Goal: Transaction & Acquisition: Purchase product/service

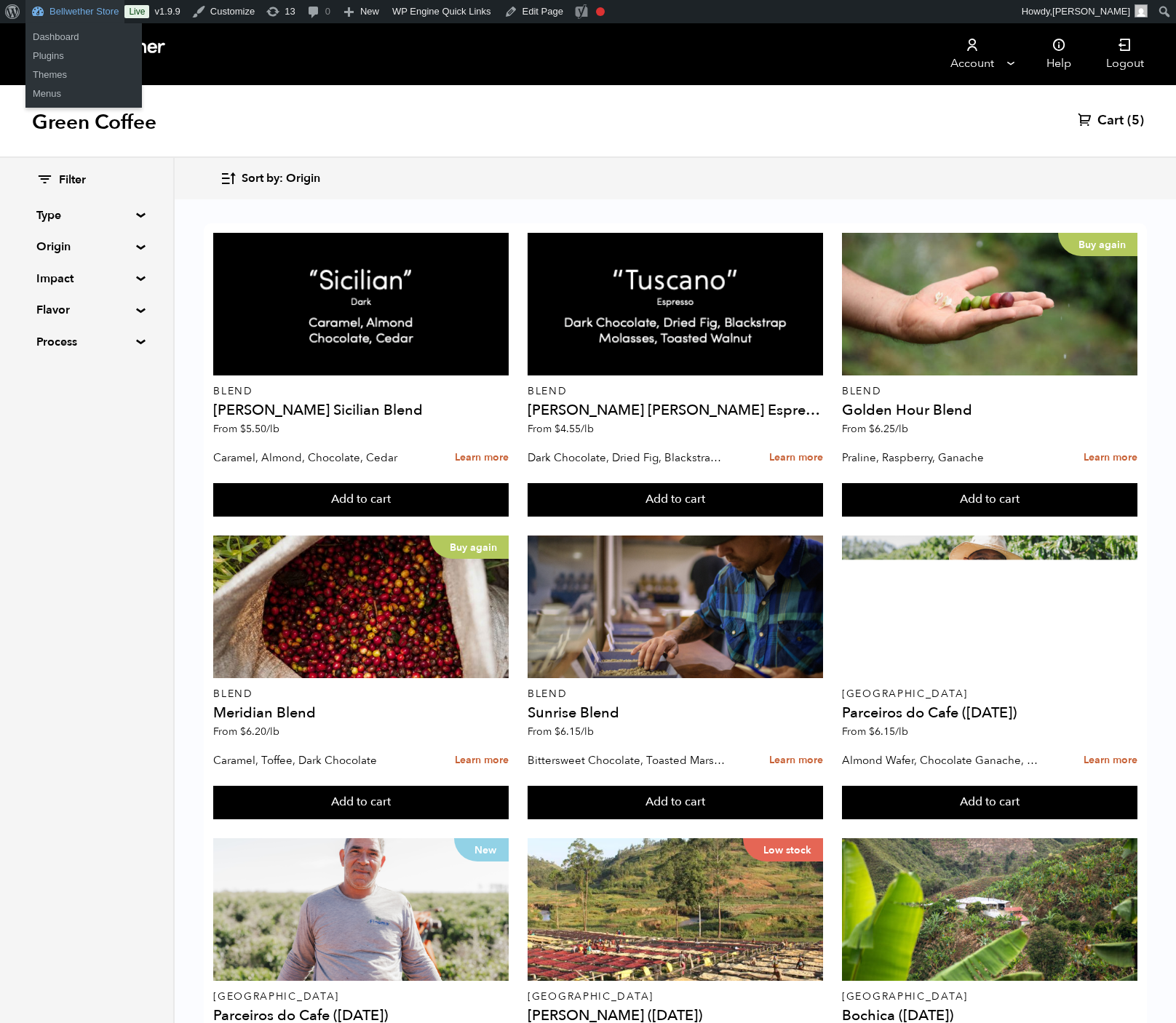
click at [432, 127] on div "Green Coffee Cart (5)" at bounding box center [588, 121] width 1176 height 73
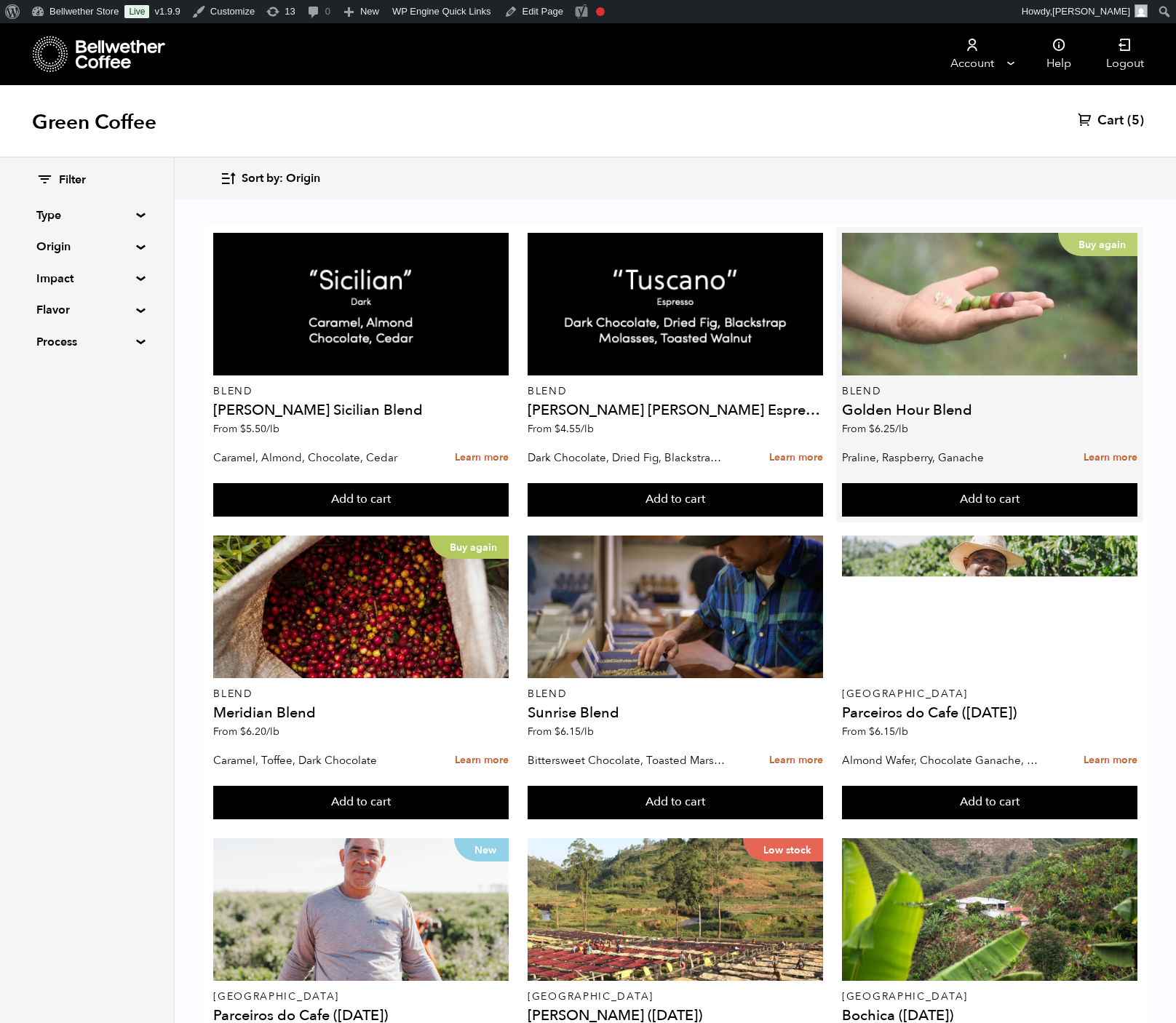
click at [961, 370] on div "Buy again" at bounding box center [989, 304] width 295 height 143
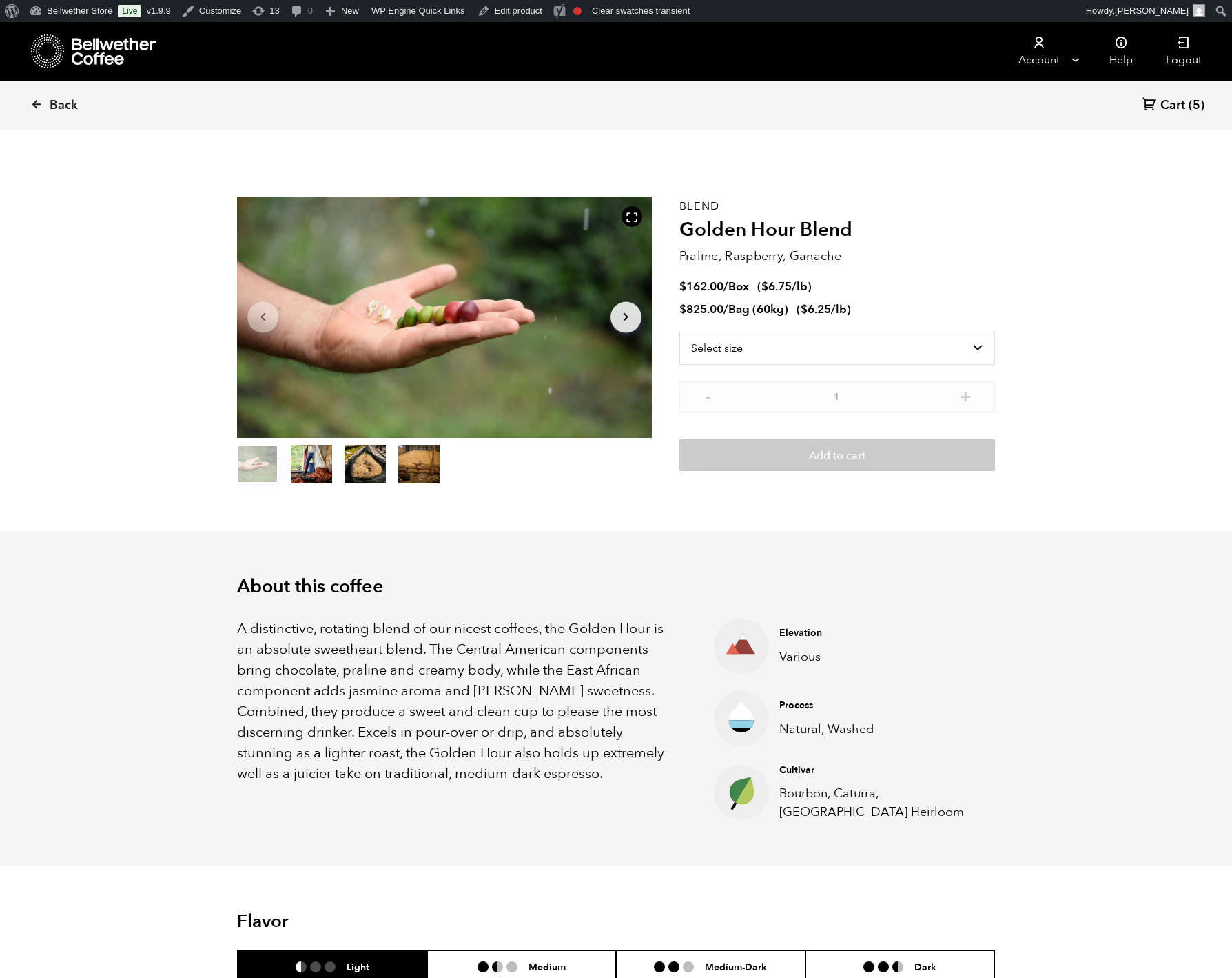
scroll to position [600, 681]
select select "box"
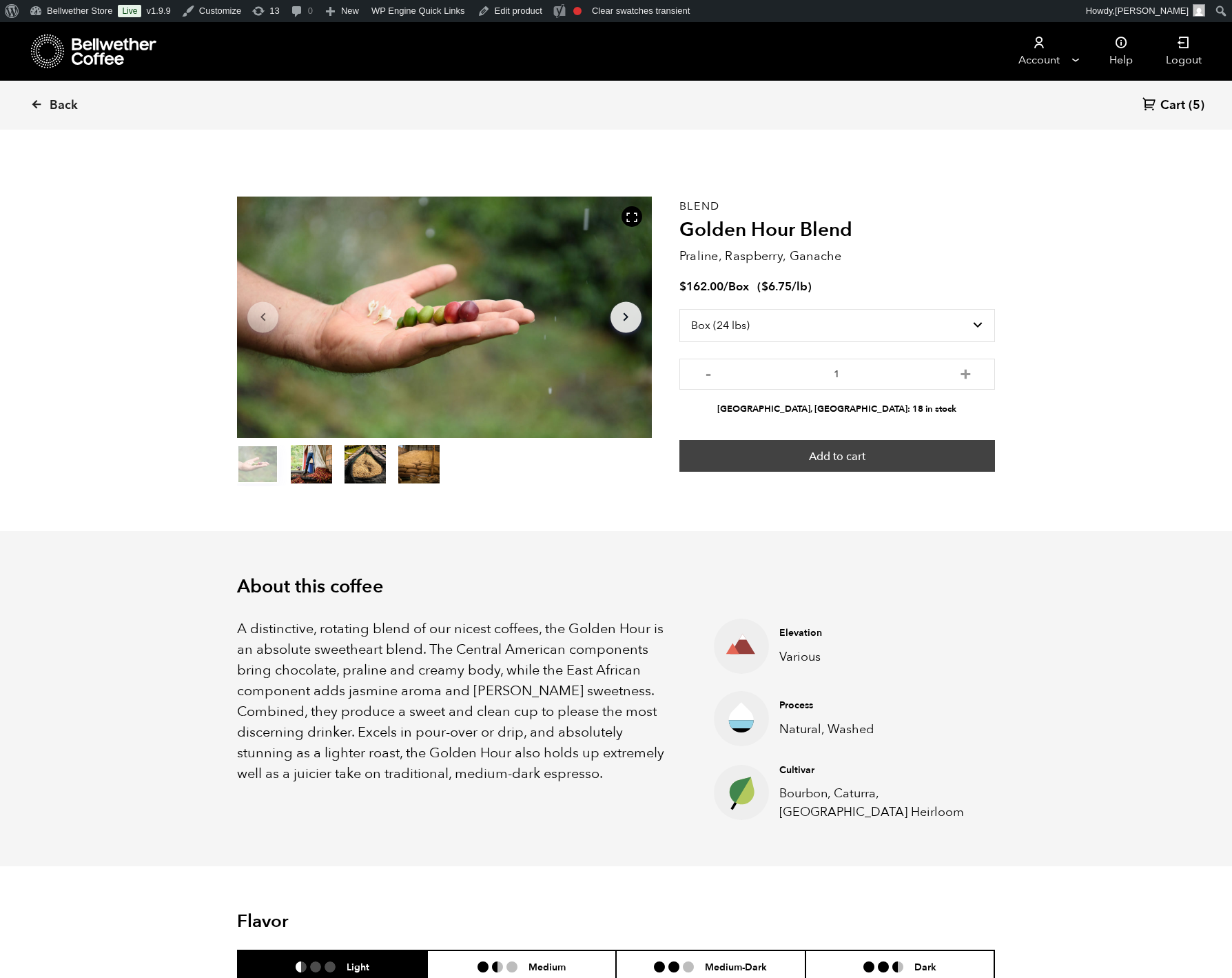
click at [812, 472] on button "Add to cart" at bounding box center [837, 456] width 316 height 32
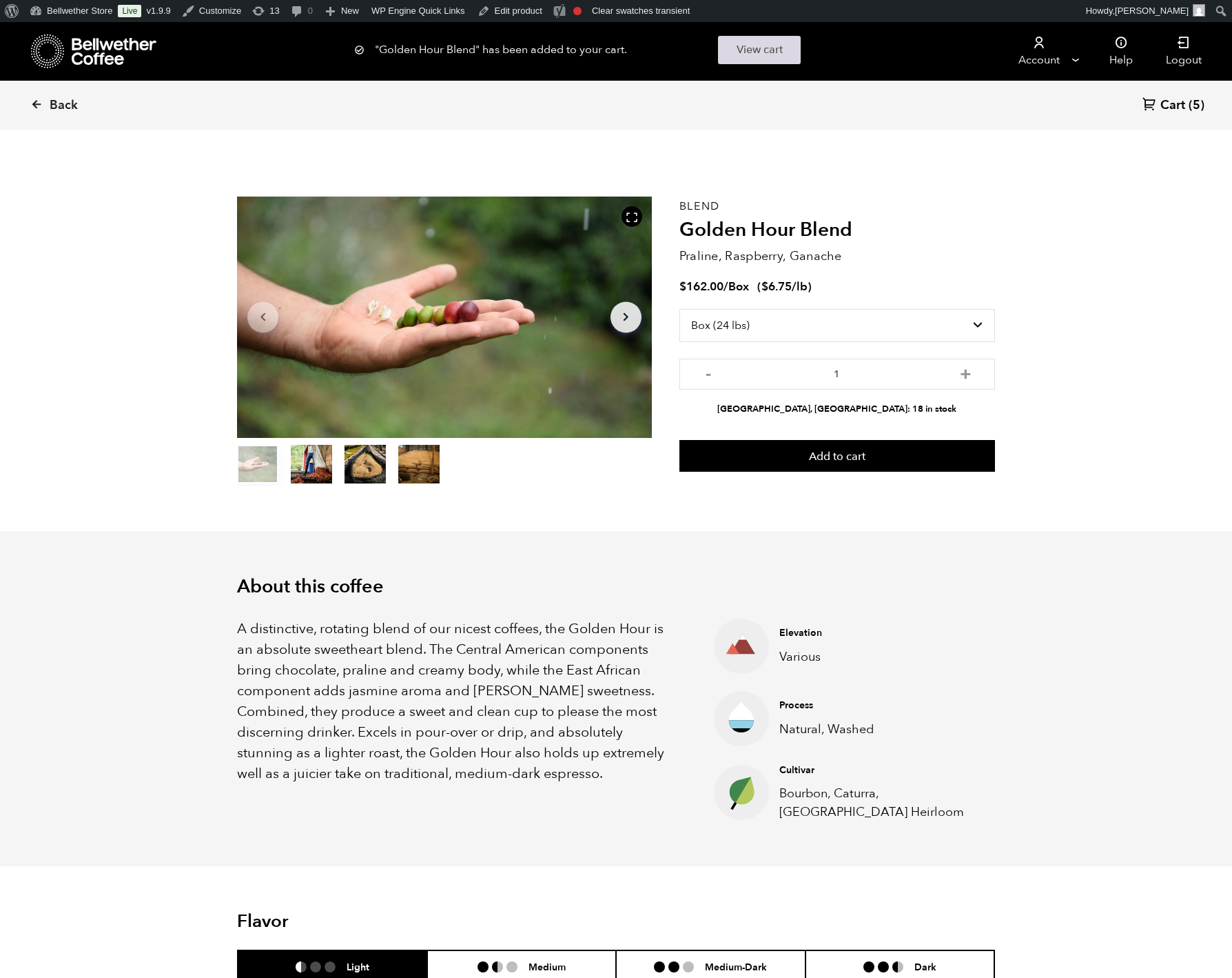
click at [751, 64] on link "View cart" at bounding box center [760, 50] width 83 height 28
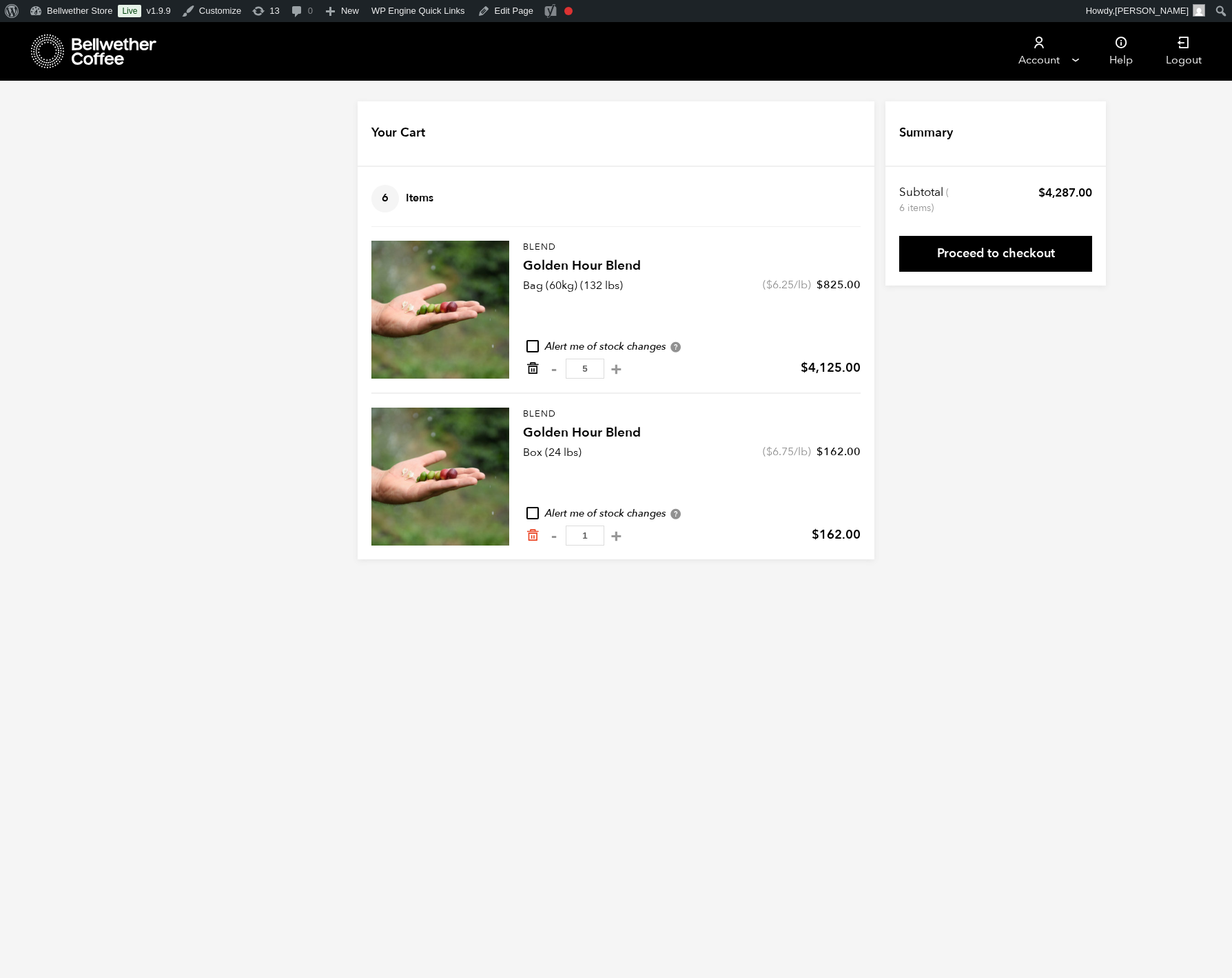
click at [526, 375] on icon "Remove from cart" at bounding box center [533, 368] width 14 height 14
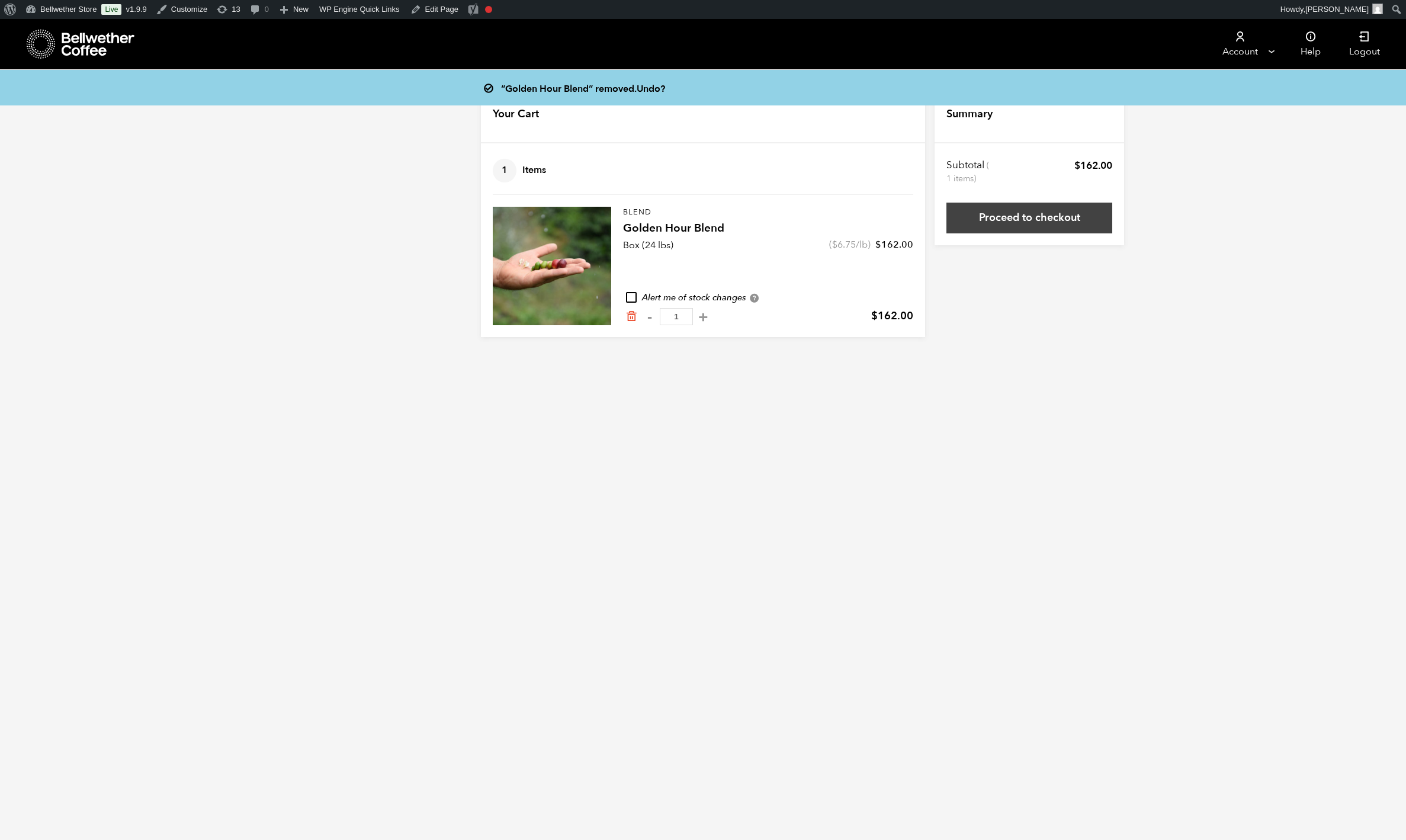
click at [1058, 226] on link "Proceed to checkout" at bounding box center [1029, 218] width 166 height 31
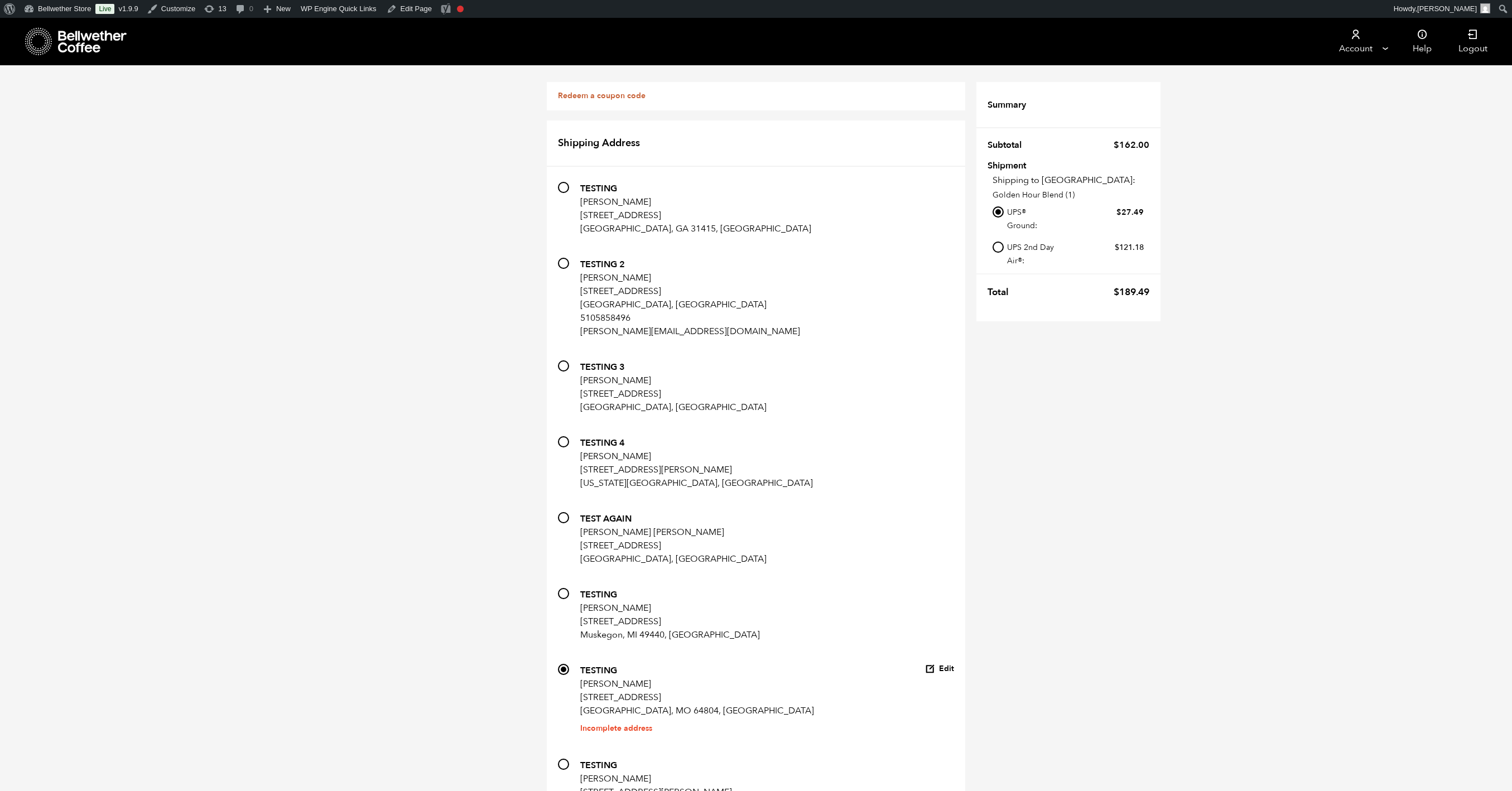
scroll to position [811, 0]
radio input "true"
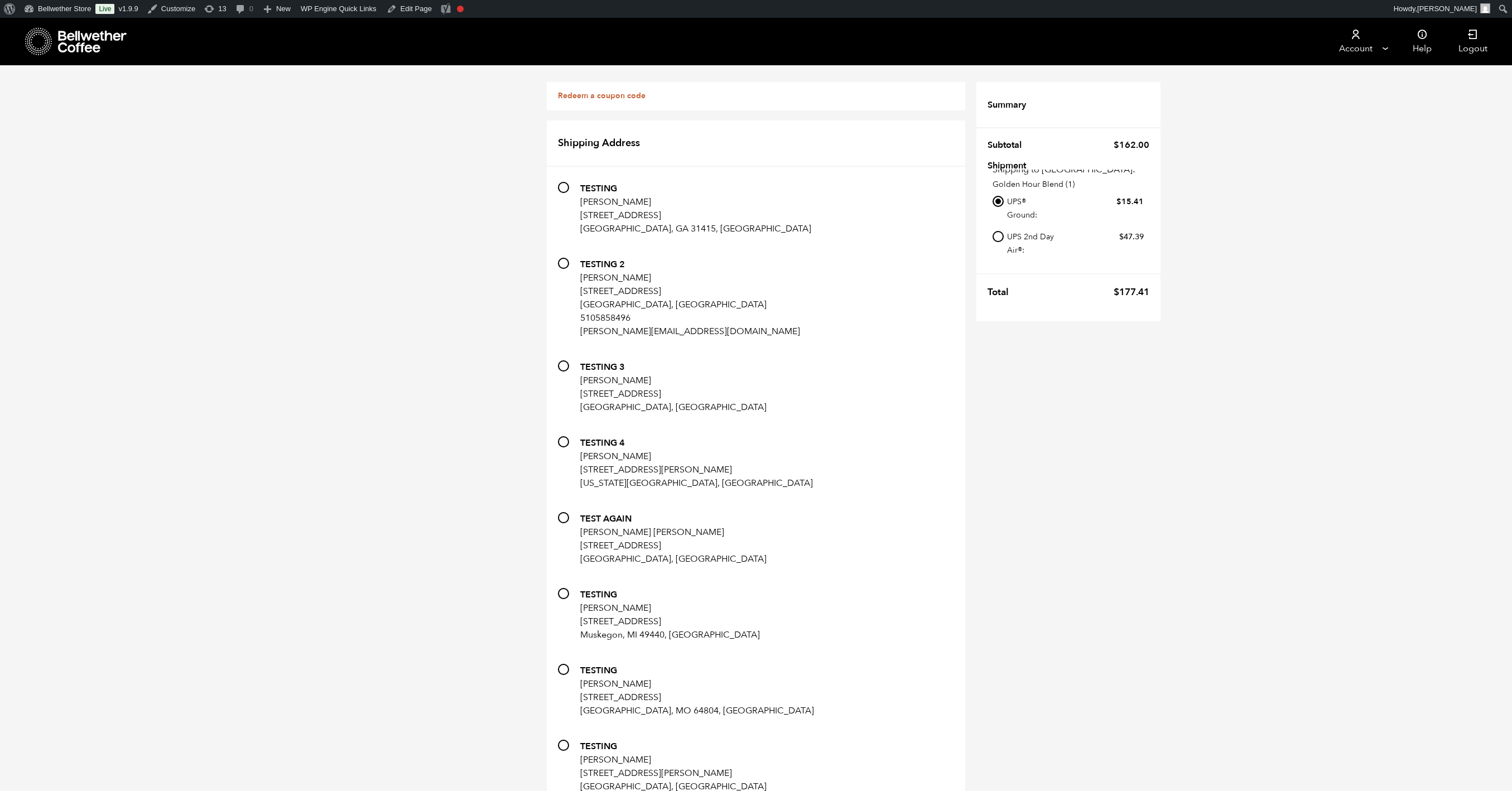
radio input "true"
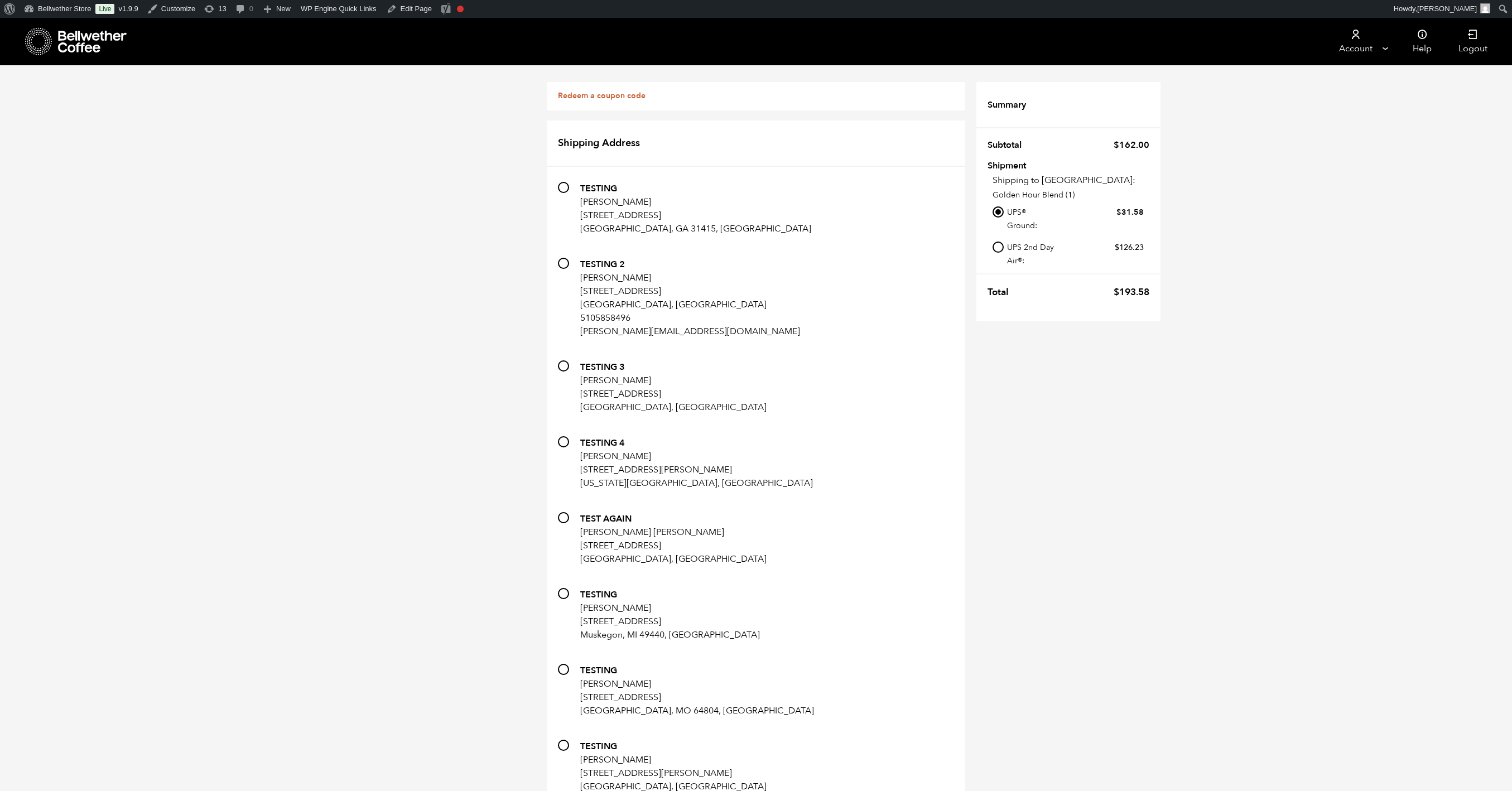
radio input "true"
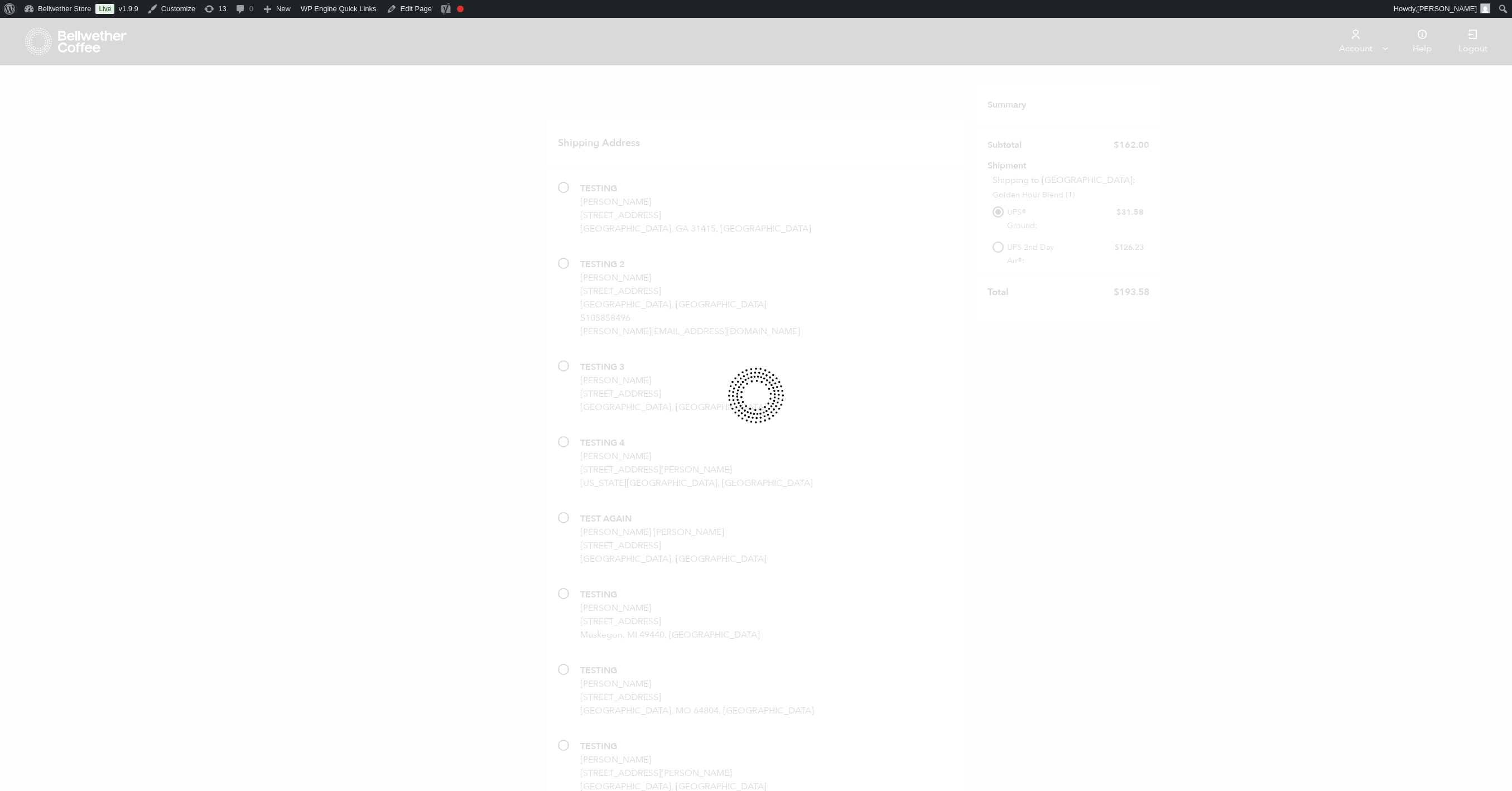
scroll to position [742, 0]
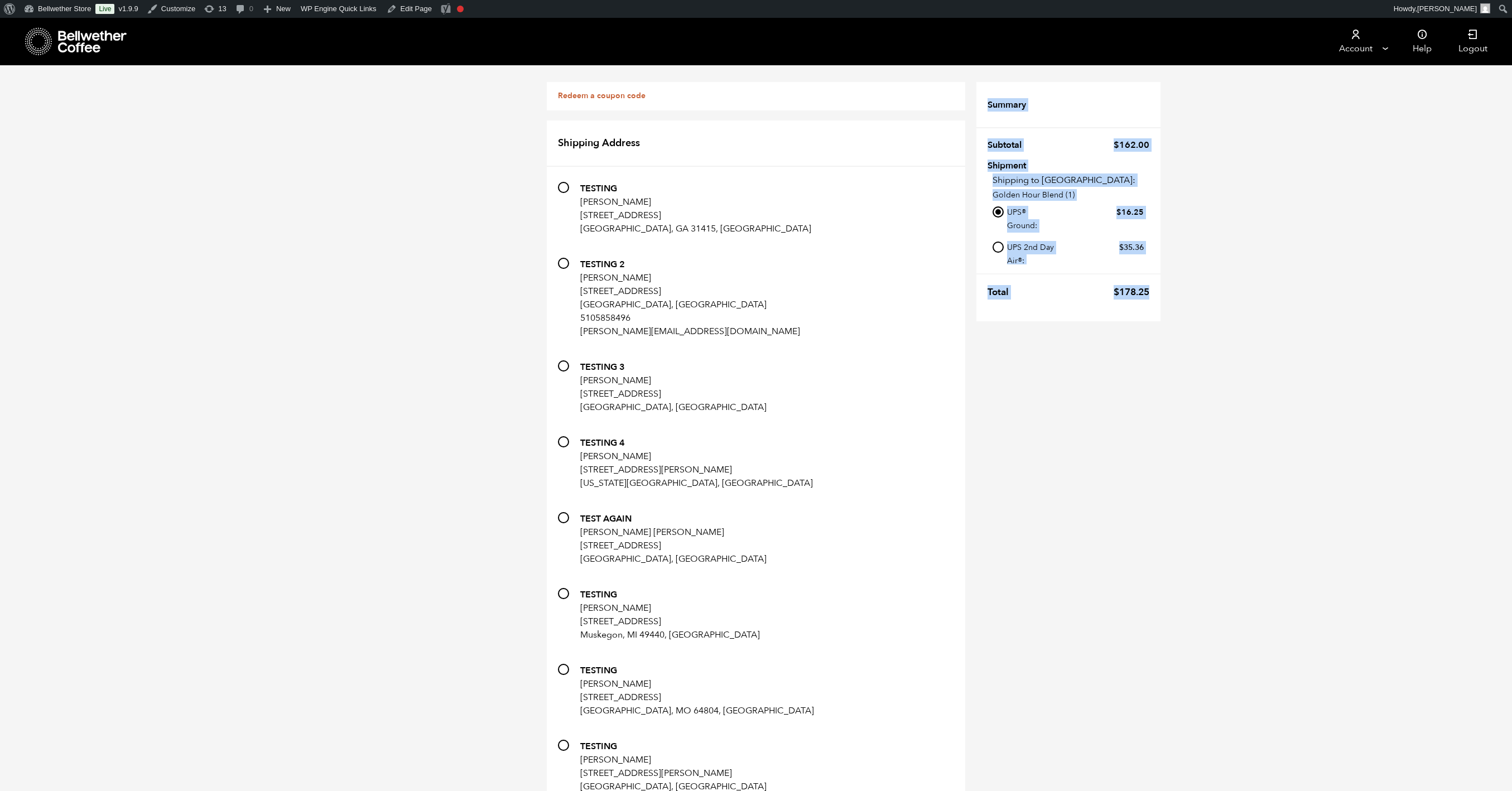
drag, startPoint x: 1472, startPoint y: 337, endPoint x: 1443, endPoint y: 492, distance: 157.7
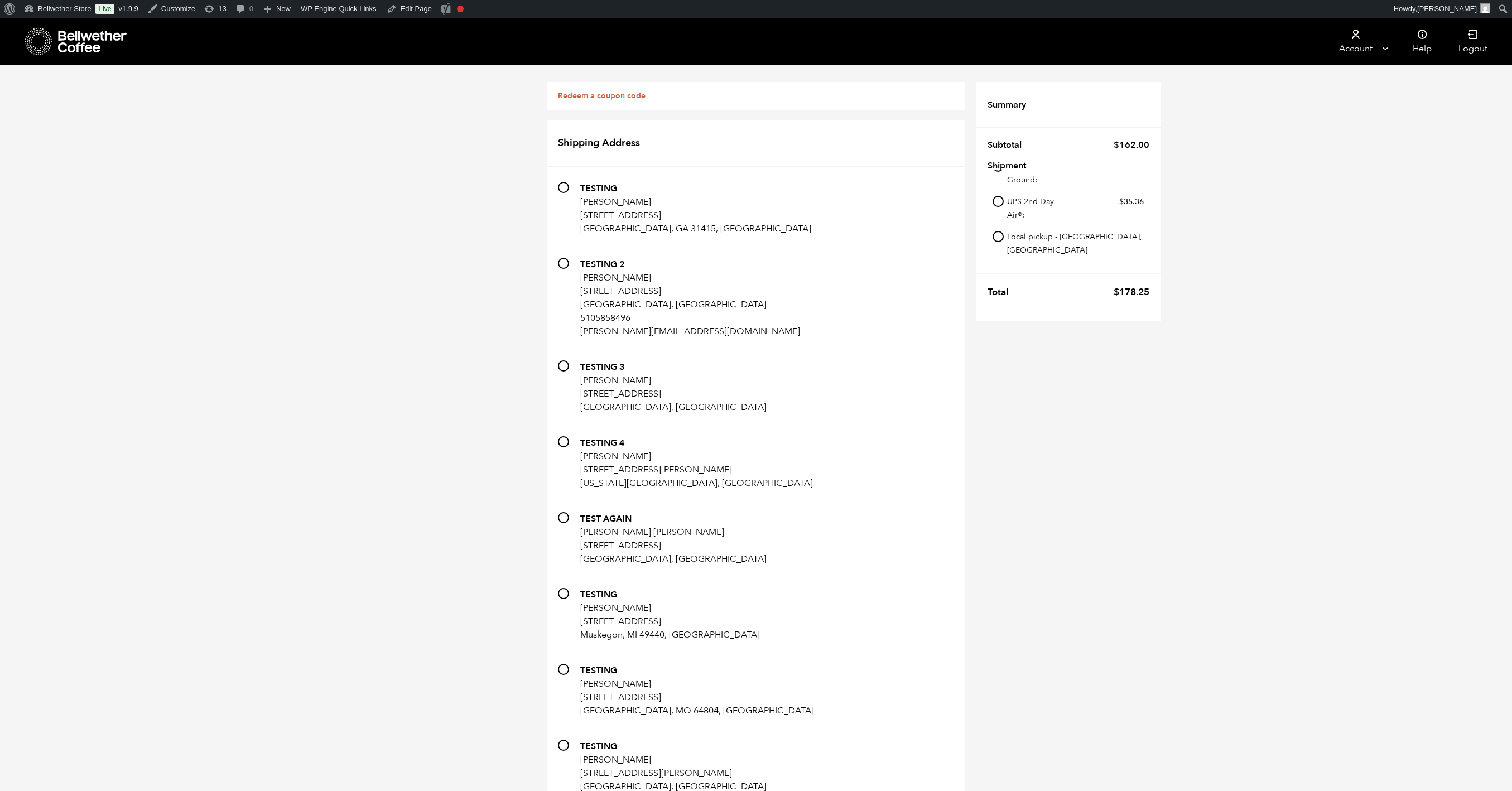
scroll to position [49, 0]
drag, startPoint x: 1166, startPoint y: 248, endPoint x: 1376, endPoint y: 270, distance: 211.1
click at [1161, 264] on tr "Shipment Shipping to [GEOGRAPHIC_DATA]: Golden Hour Blend (1) UPS® Ground: $ 16…" at bounding box center [1068, 210] width 184 height 107
click at [1144, 262] on li "Local pickup - [GEOGRAPHIC_DATA], [GEOGRAPHIC_DATA]" at bounding box center [1068, 245] width 151 height 32
drag, startPoint x: 1348, startPoint y: 259, endPoint x: 1202, endPoint y: 261, distance: 146.0
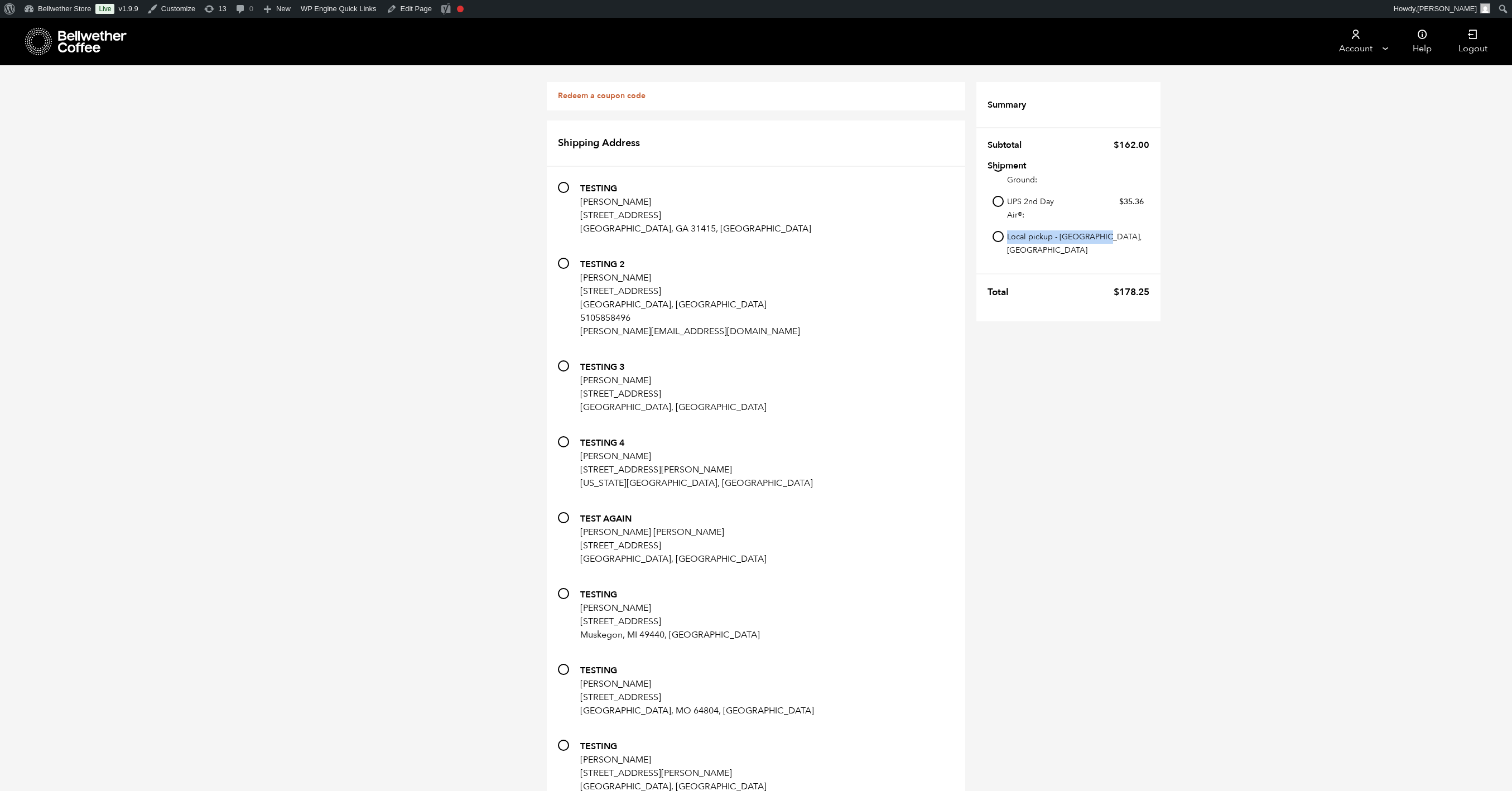
click at [1144, 257] on label "Local pickup - [GEOGRAPHIC_DATA], [GEOGRAPHIC_DATA]" at bounding box center [1075, 243] width 137 height 28
click at [1004, 242] on input "Local pickup - [GEOGRAPHIC_DATA], [GEOGRAPHIC_DATA]" at bounding box center [998, 236] width 11 height 11
radio input "true"
